Goal: Transaction & Acquisition: Book appointment/travel/reservation

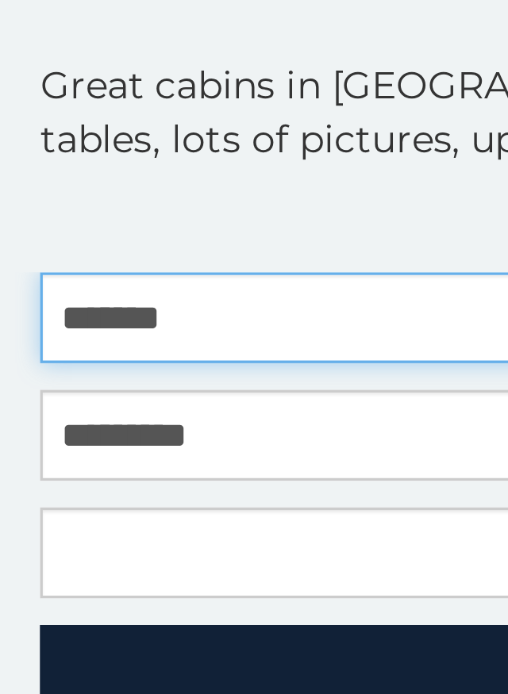
click at [95, 212] on input "text" at bounding box center [254, 225] width 484 height 27
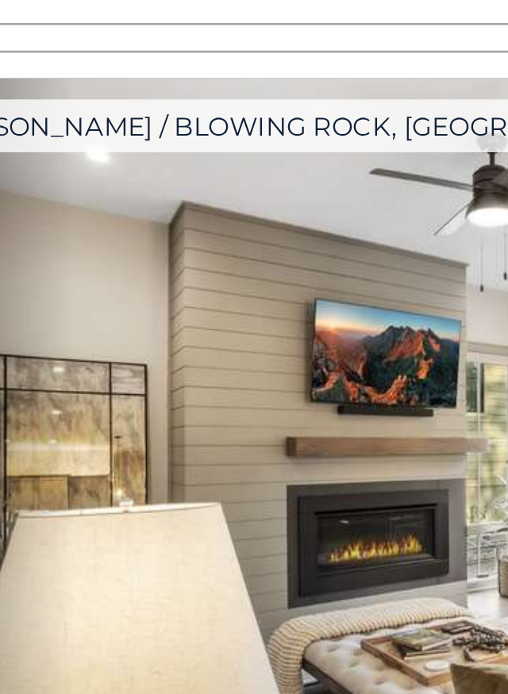
scroll to position [3717, 0]
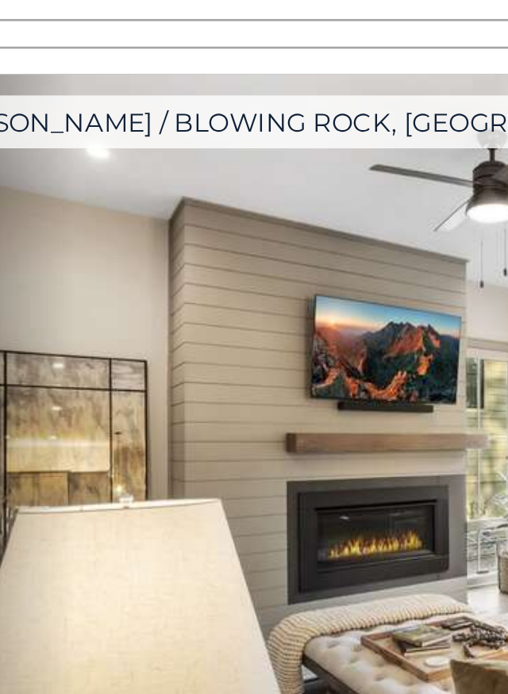
click at [143, 462] on img at bounding box center [253, 617] width 463 height 310
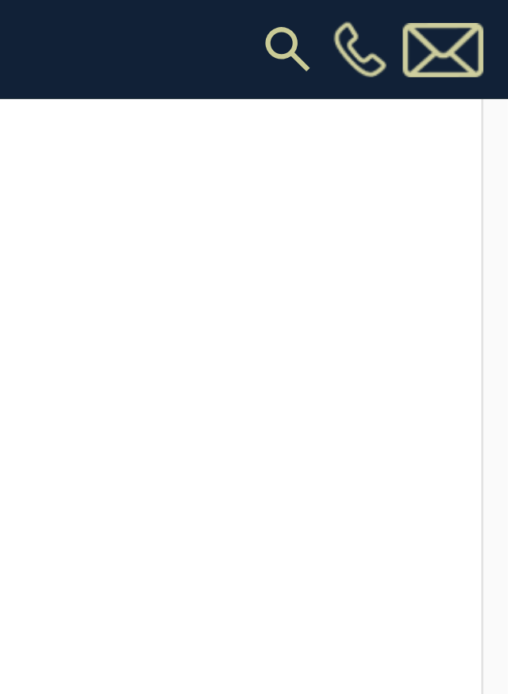
scroll to position [464, 0]
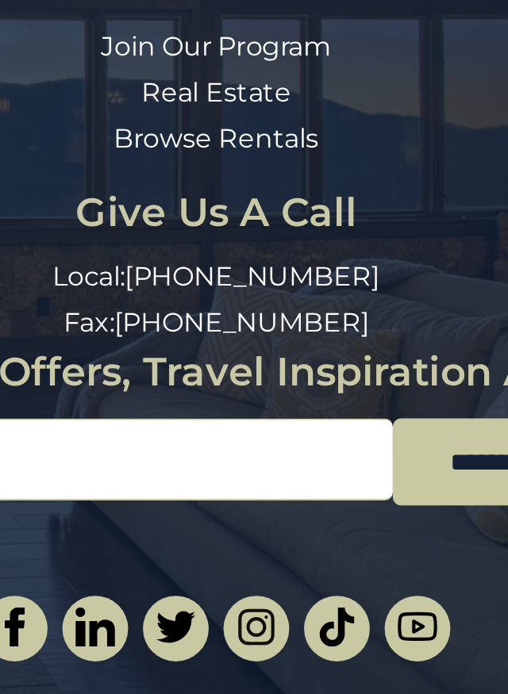
scroll to position [1868, 0]
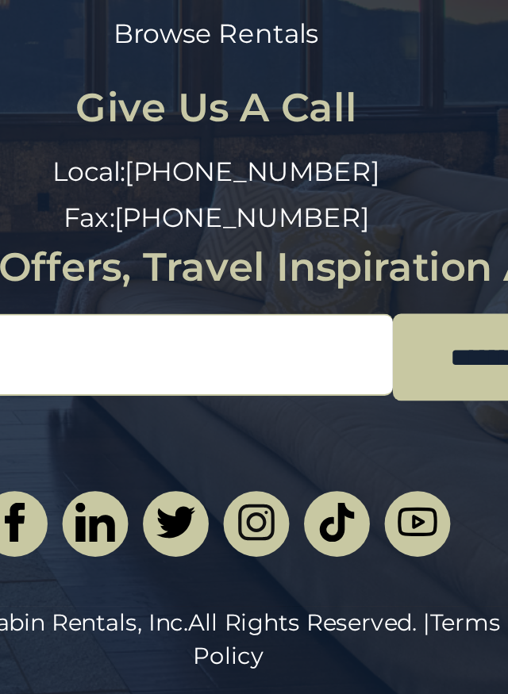
click at [24, 366] on li "Browse Rentals" at bounding box center [248, 375] width 448 height 18
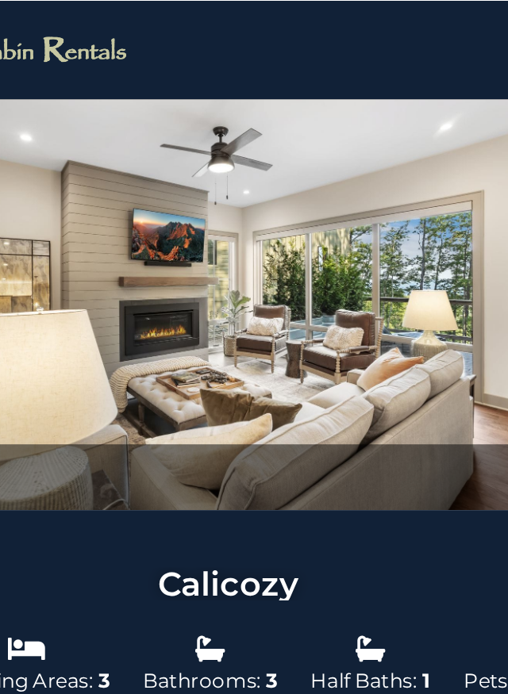
scroll to position [0, 0]
